Goal: Book appointment/travel/reservation

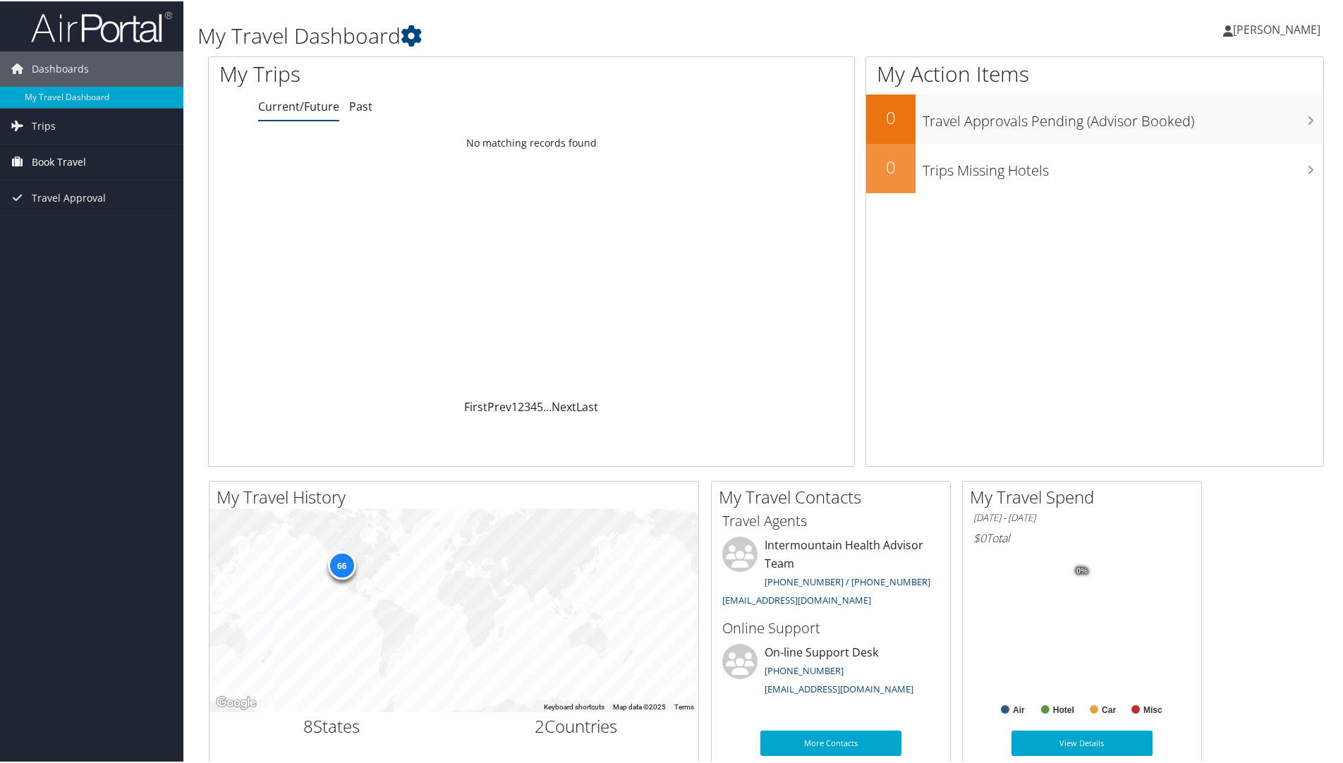
click at [75, 160] on span "Book Travel" at bounding box center [59, 160] width 54 height 35
click at [54, 159] on span "Book Travel" at bounding box center [59, 160] width 54 height 35
click at [66, 230] on link "Book/Manage Online Trips" at bounding box center [91, 231] width 183 height 21
